Goal: Navigation & Orientation: Find specific page/section

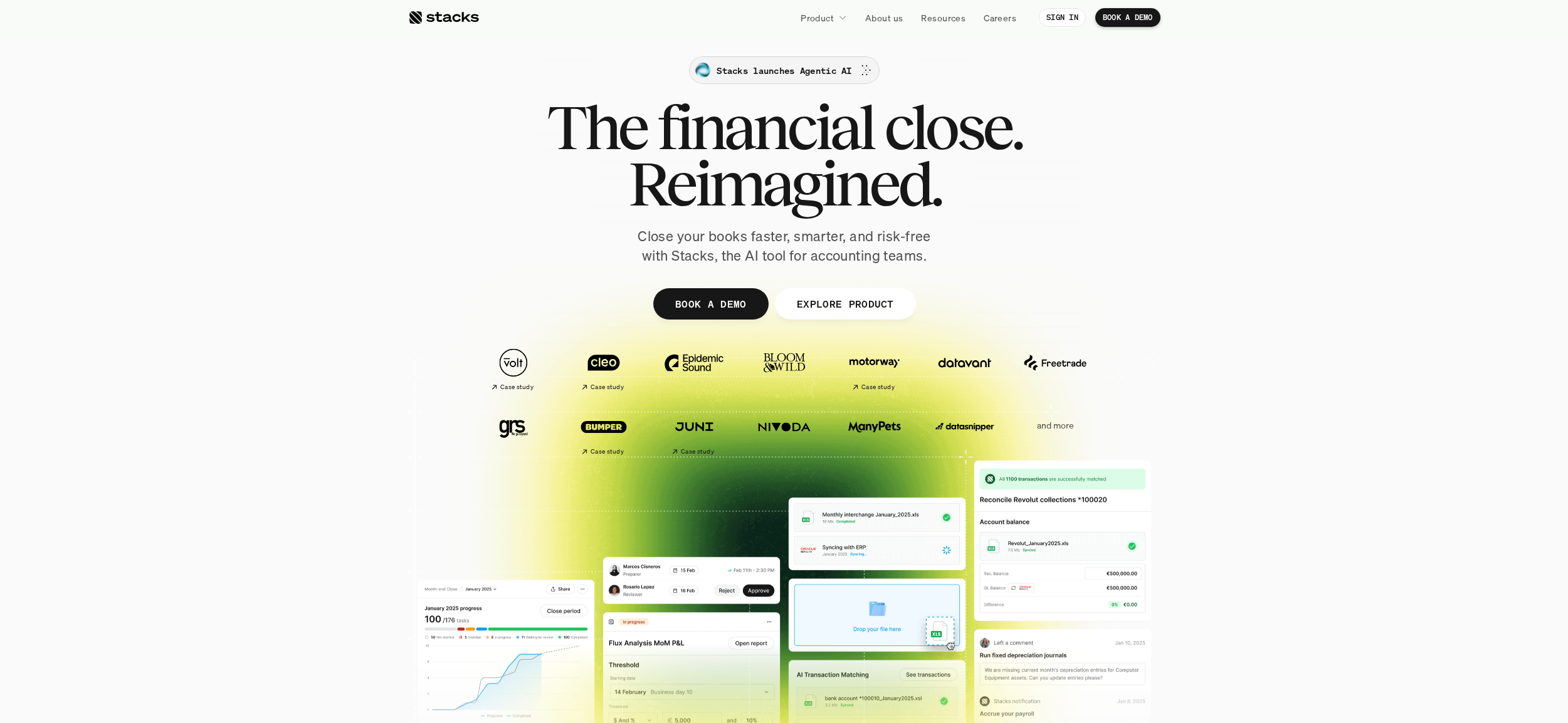
click at [822, 75] on p "Stacks launches Agentic AI" at bounding box center [784, 70] width 135 height 13
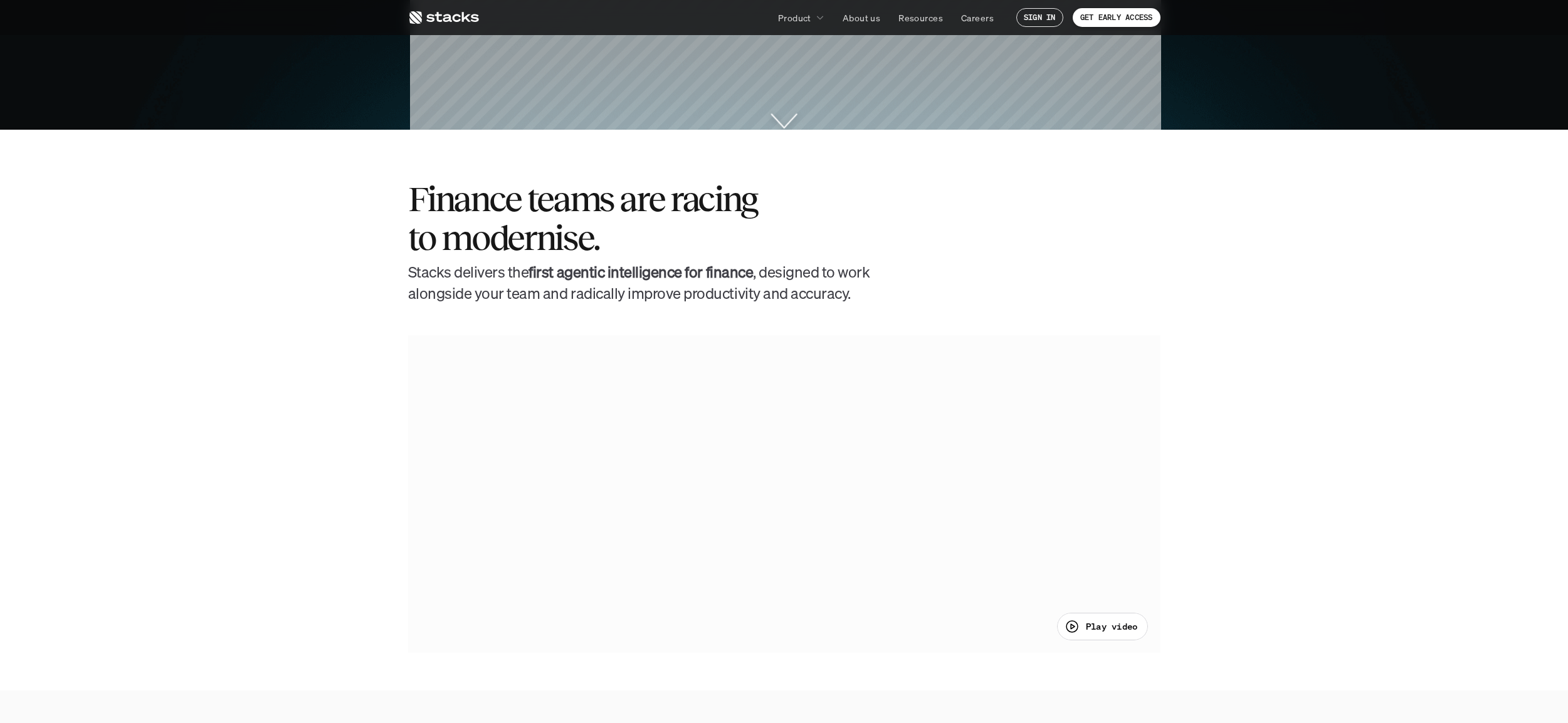
scroll to position [669, 0]
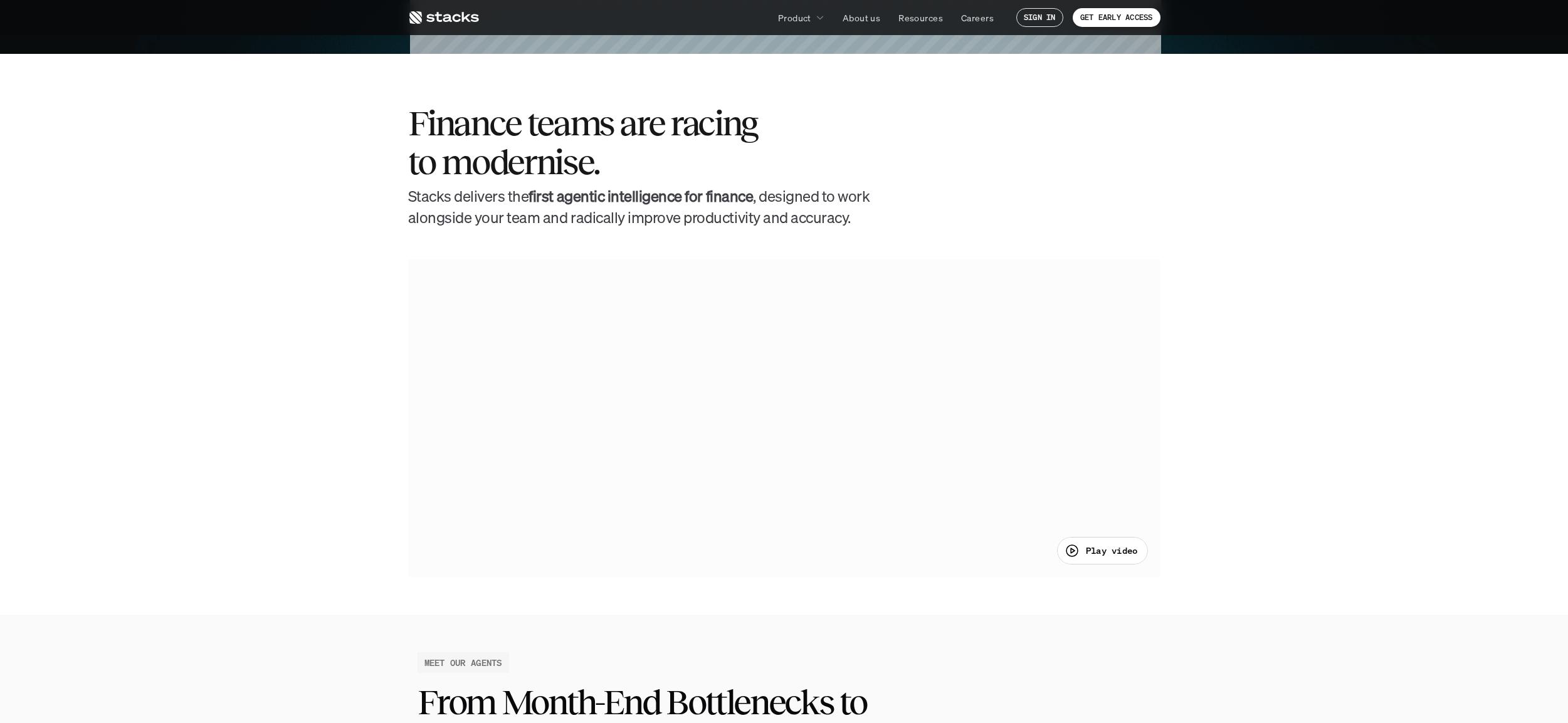
click at [788, 405] on div at bounding box center [784, 418] width 752 height 317
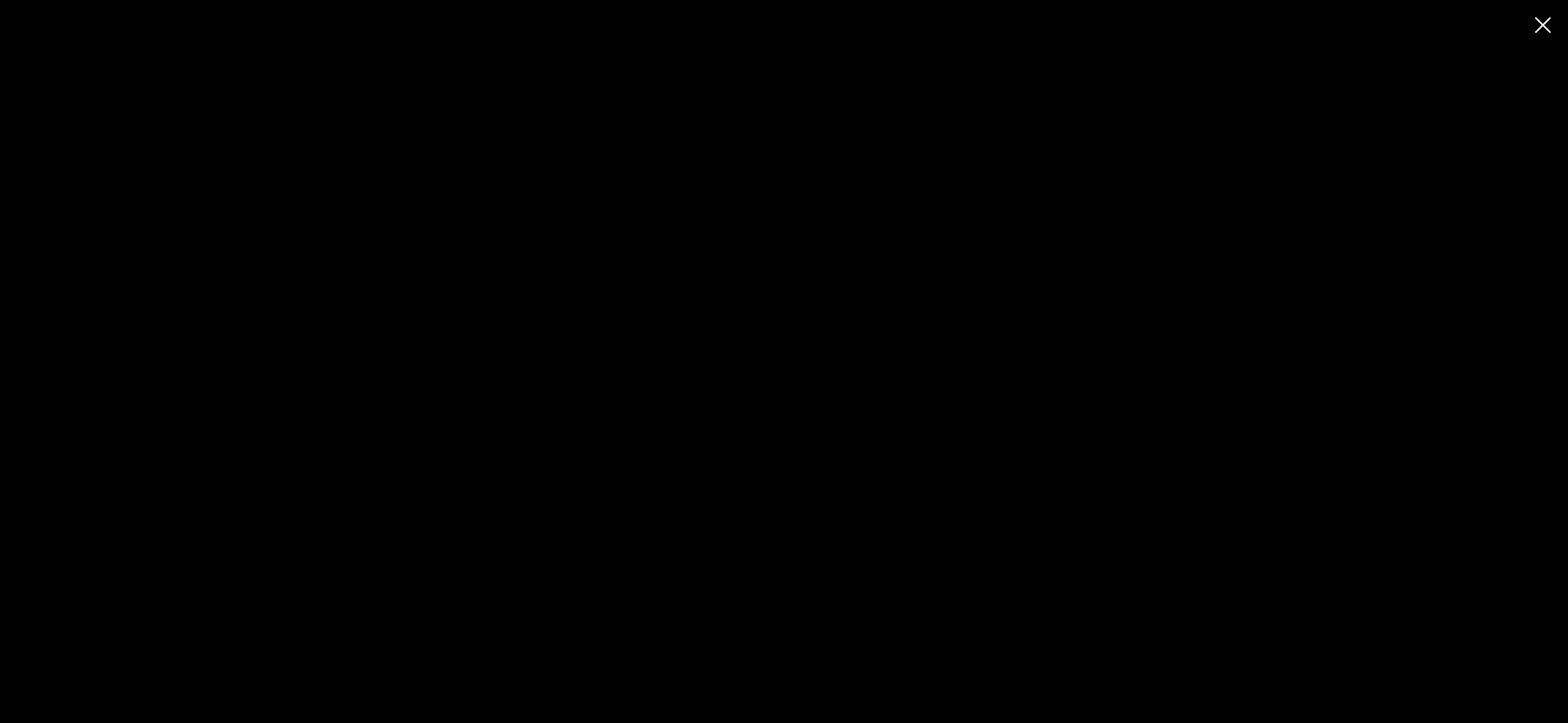
click at [560, 489] on div at bounding box center [784, 362] width 1568 height 723
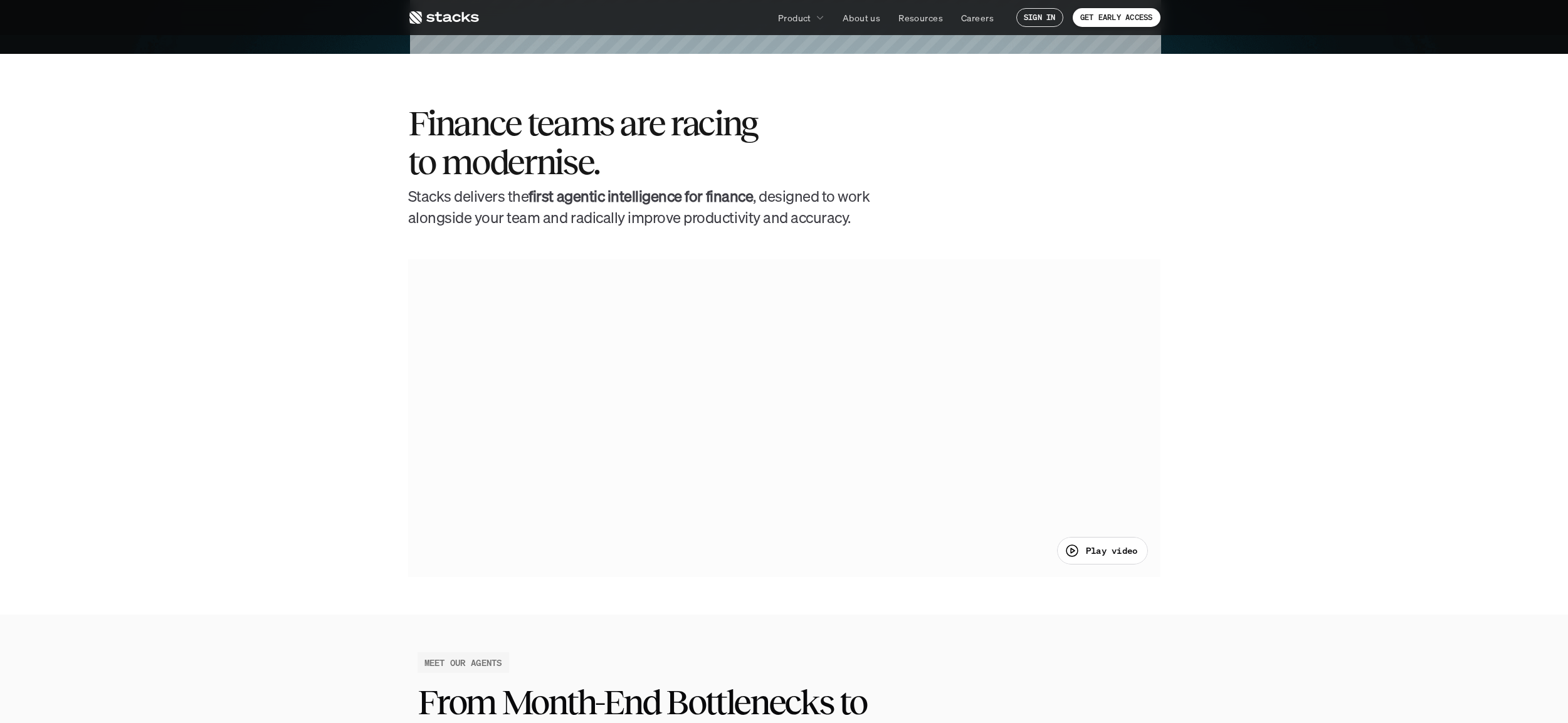
click at [571, 489] on div at bounding box center [784, 418] width 752 height 317
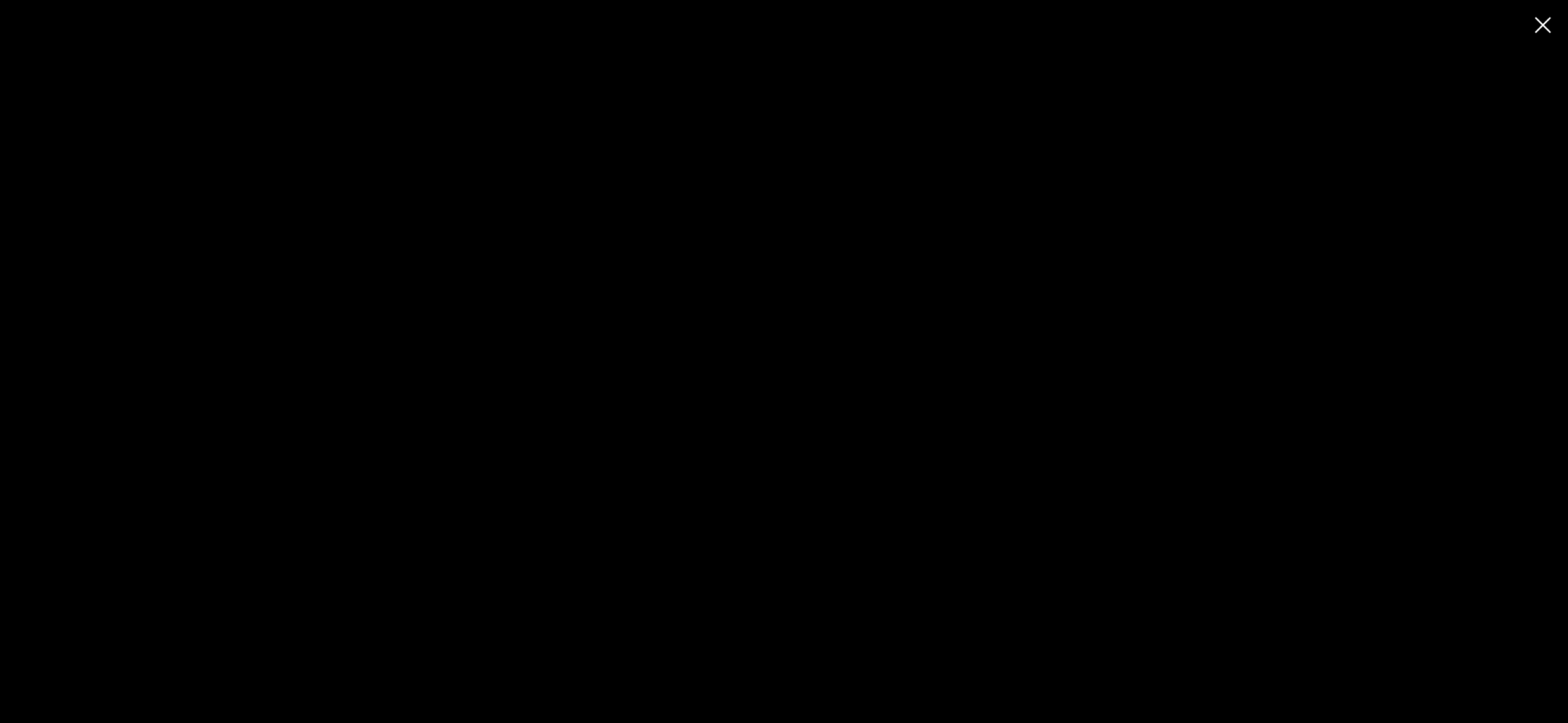
click at [1548, 26] on div at bounding box center [784, 362] width 1568 height 723
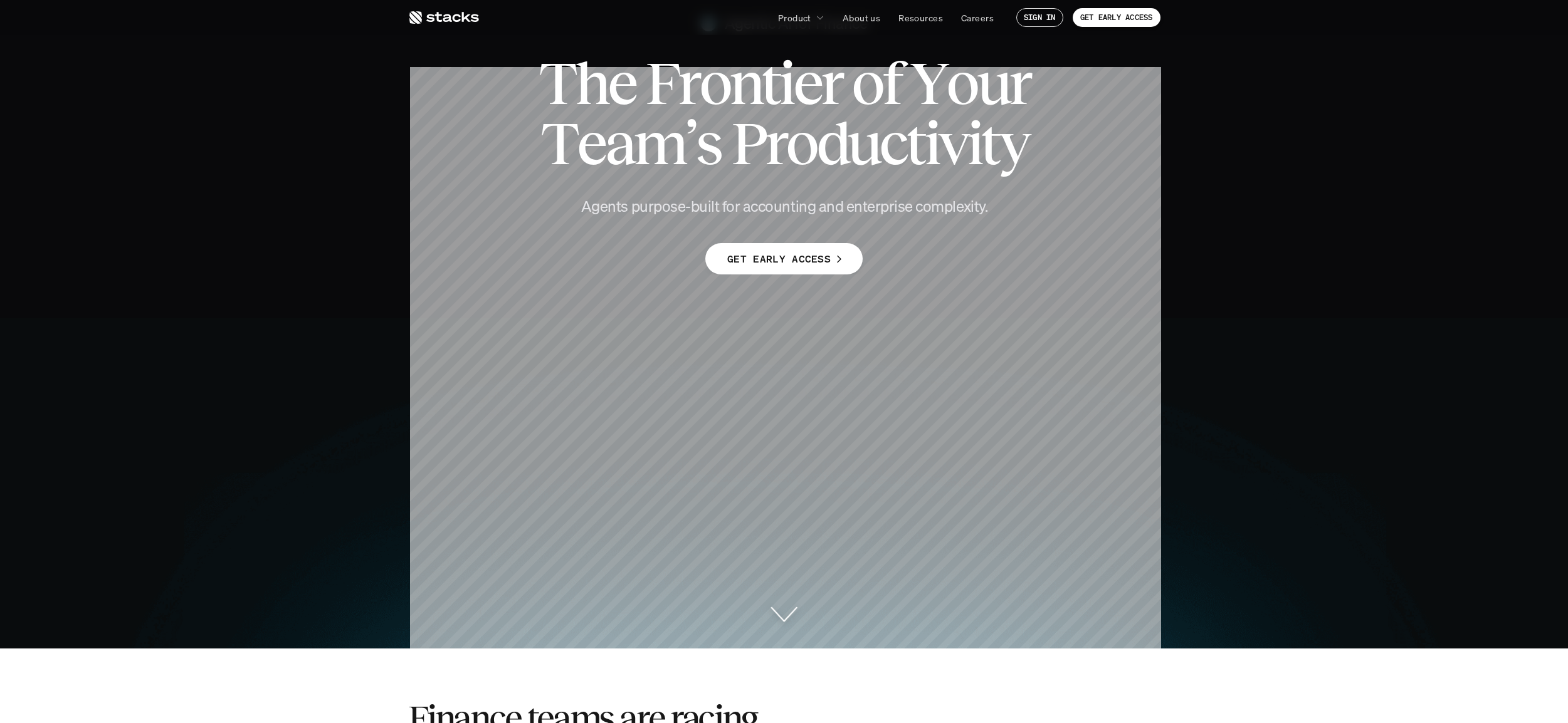
scroll to position [0, 0]
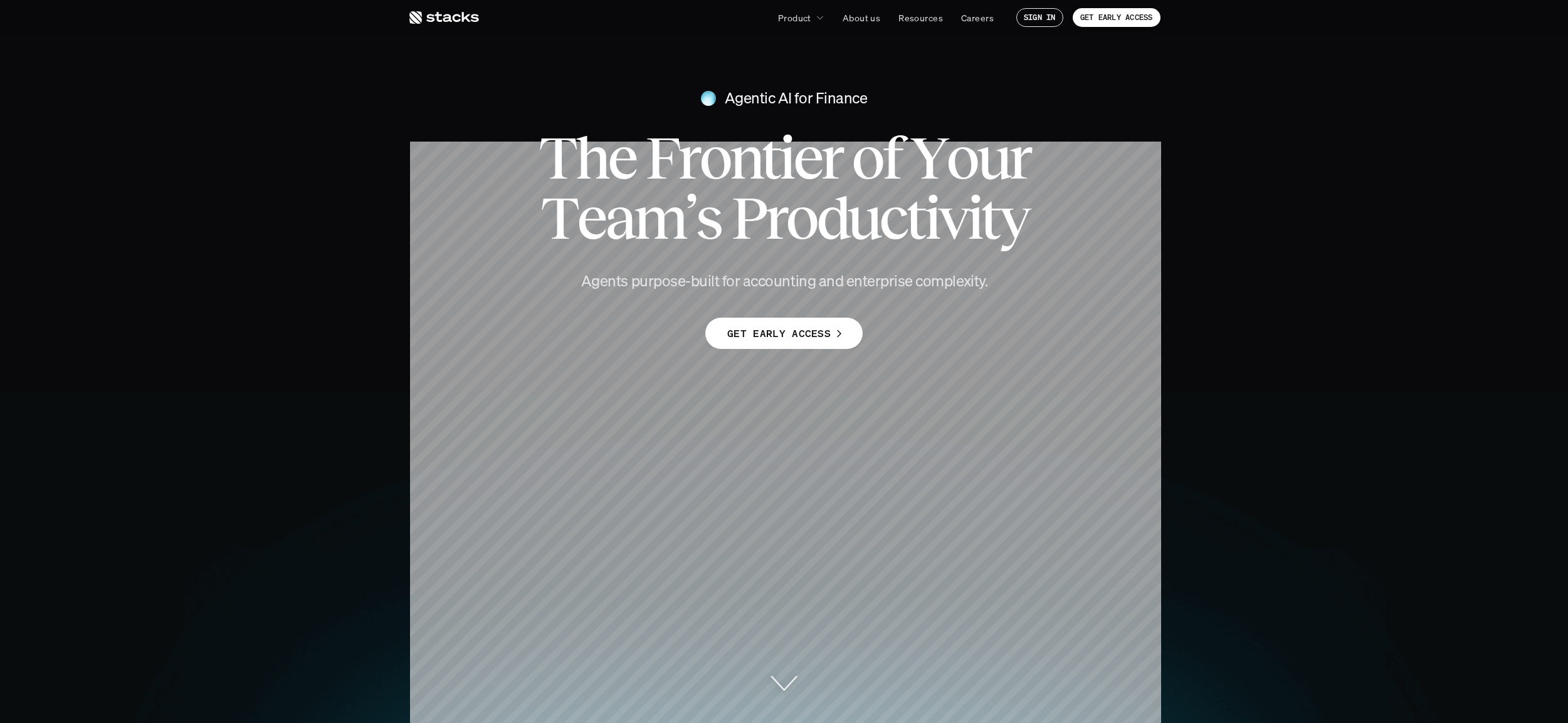
click at [442, 20] on icon at bounding box center [444, 17] width 71 height 15
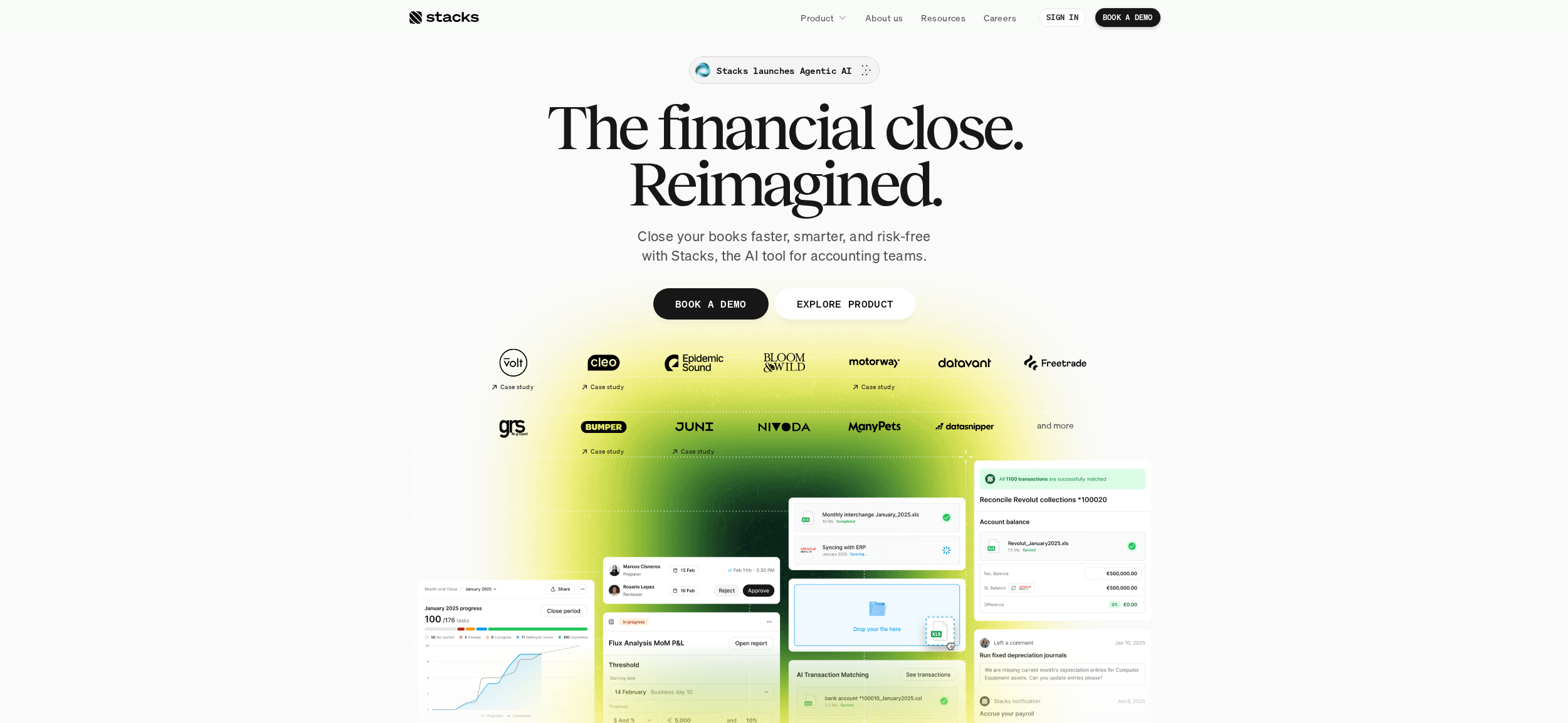
click at [813, 72] on p "Stacks launches Agentic AI" at bounding box center [784, 70] width 135 height 13
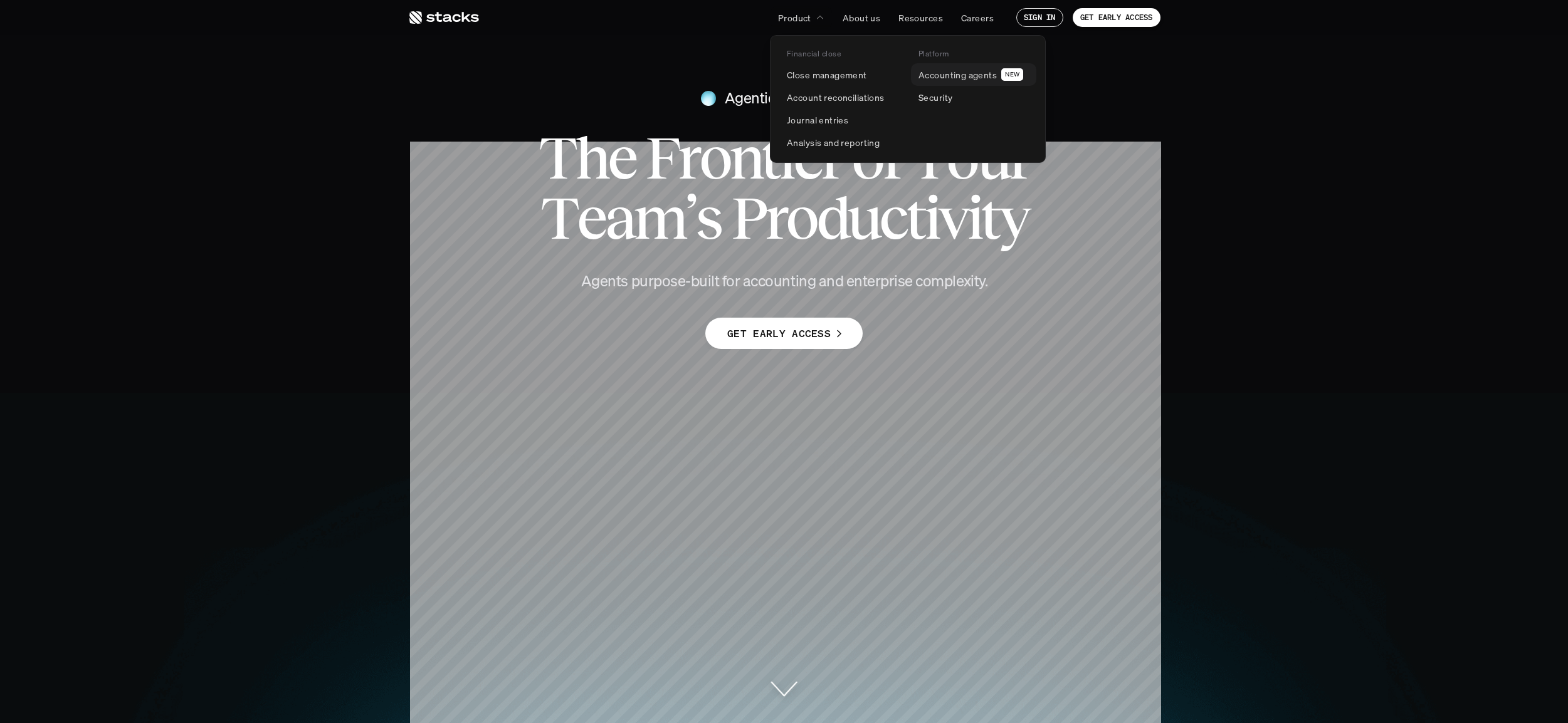
click at [937, 75] on p "Accounting agents" at bounding box center [958, 75] width 78 height 13
click at [982, 75] on p "Accounting agents" at bounding box center [958, 75] width 78 height 13
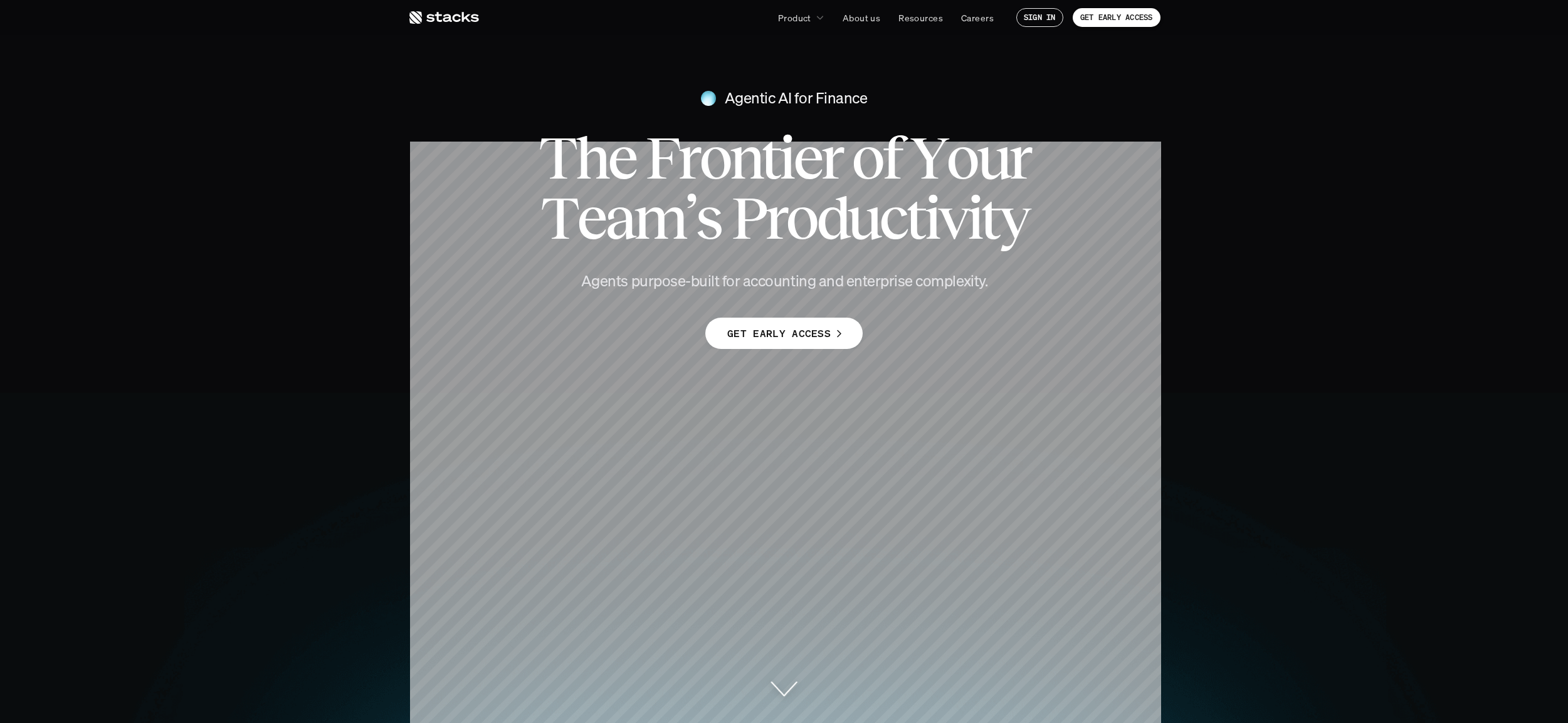
click at [444, 17] on use at bounding box center [444, 17] width 70 height 12
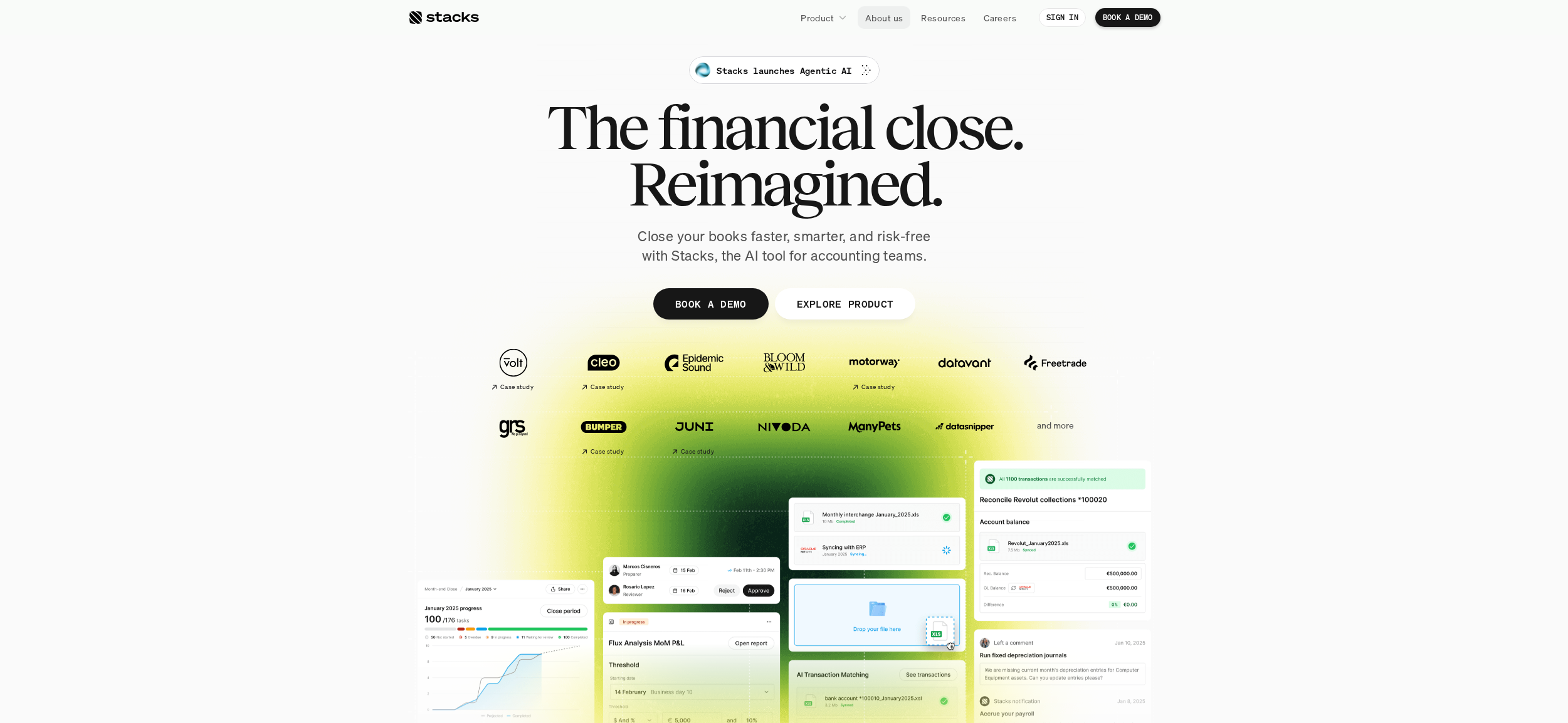
click at [869, 14] on p "About us" at bounding box center [884, 18] width 38 height 13
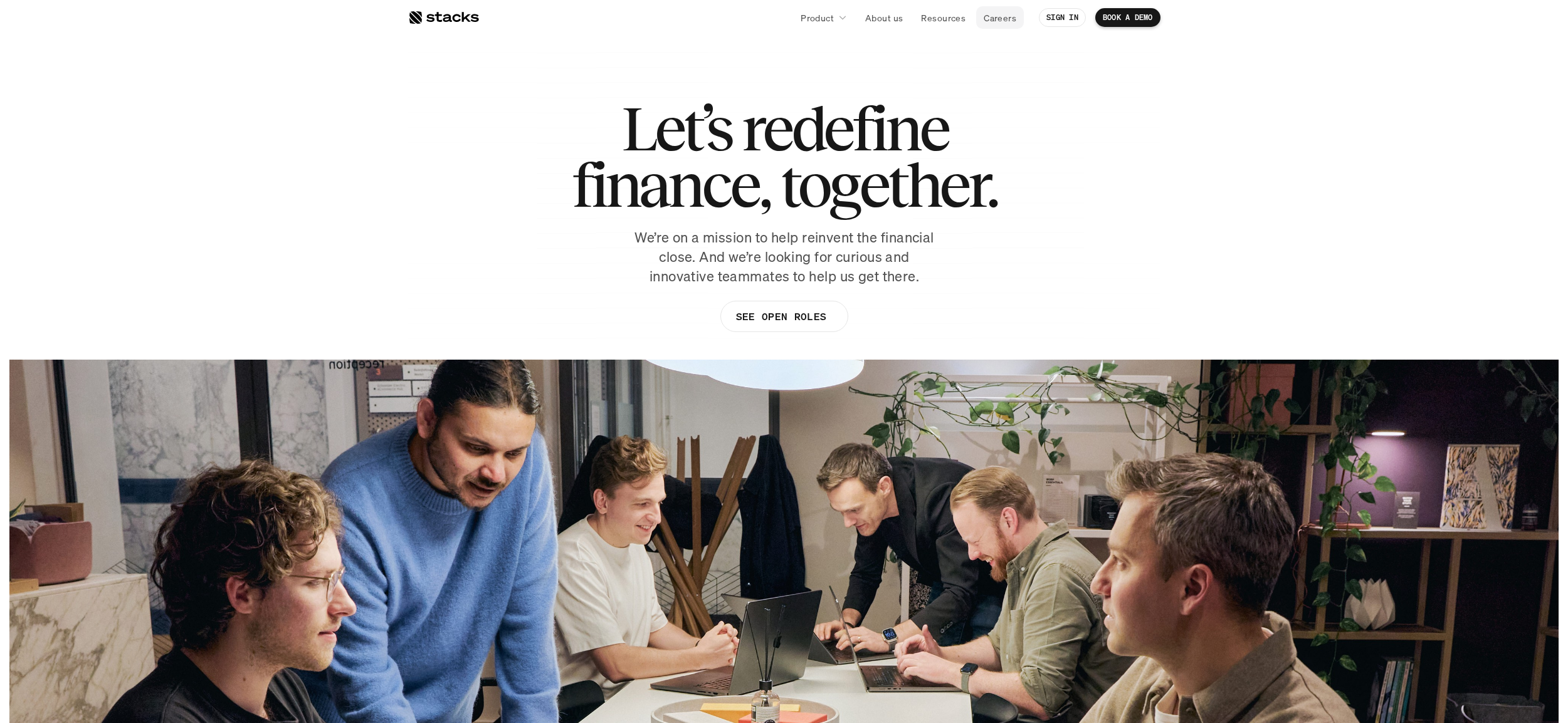
click at [992, 12] on p "Careers" at bounding box center [1000, 18] width 33 height 13
click at [824, 20] on p "Product" at bounding box center [817, 18] width 33 height 13
